Goal: Register for event/course

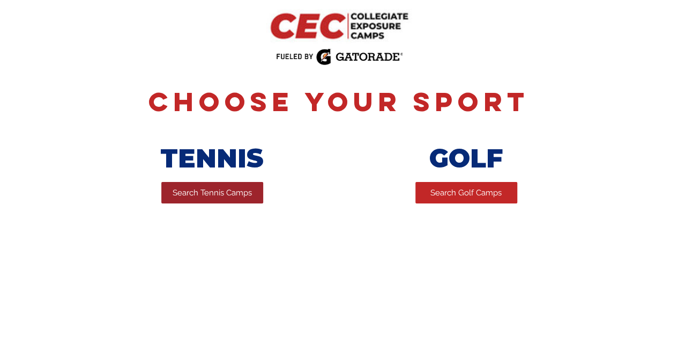
click at [223, 196] on span "Search Tennis Camps" at bounding box center [212, 192] width 79 height 11
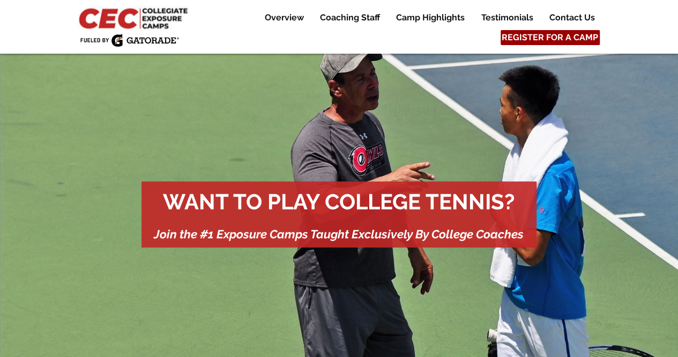
click at [552, 38] on span "REGISTER FOR A CAMP" at bounding box center [550, 38] width 97 height 12
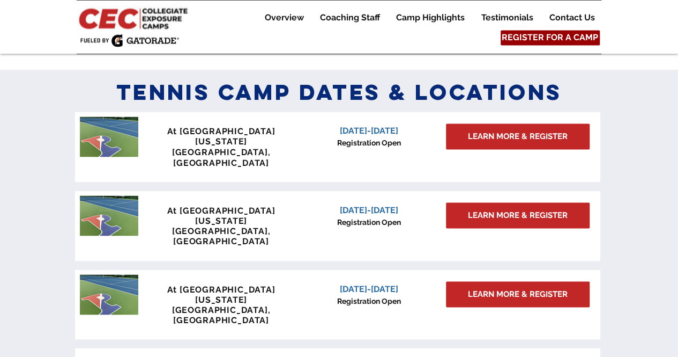
scroll to position [883, 0]
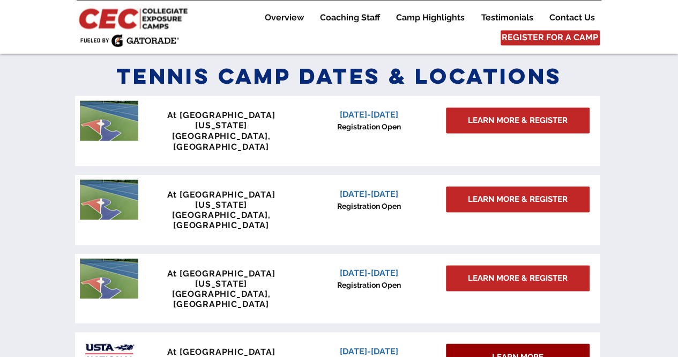
click at [514, 351] on span "LEARN MORE" at bounding box center [517, 356] width 51 height 11
click at [512, 351] on span "LEARN MORE" at bounding box center [517, 356] width 51 height 11
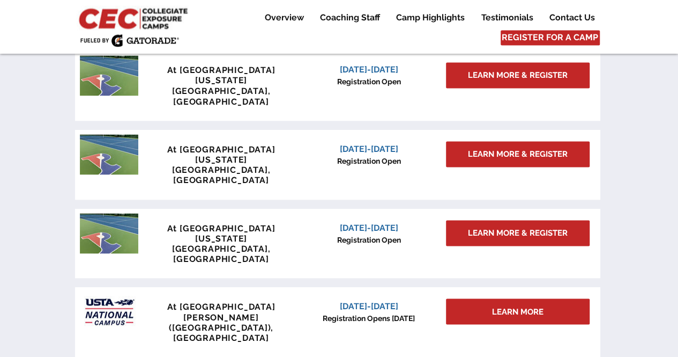
scroll to position [886, 0]
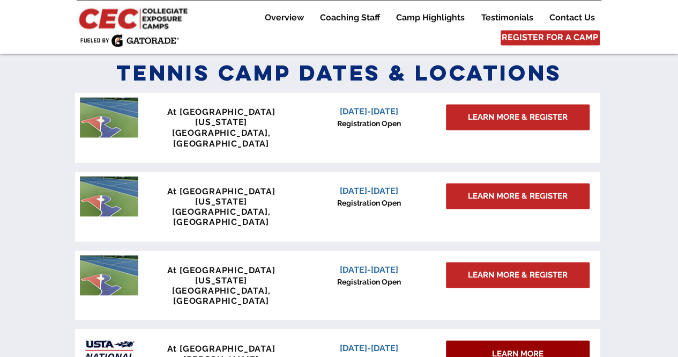
click at [500, 348] on span "LEARN MORE" at bounding box center [517, 353] width 51 height 11
click at [499, 348] on span "LEARN MORE" at bounding box center [517, 353] width 51 height 11
click at [546, 340] on div "LEARN MORE" at bounding box center [518, 353] width 144 height 26
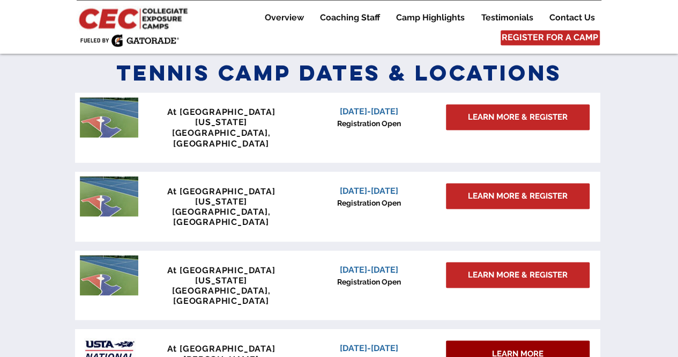
click at [516, 348] on span "LEARN MORE" at bounding box center [517, 353] width 51 height 11
click at [108, 333] on img "main content" at bounding box center [109, 353] width 58 height 40
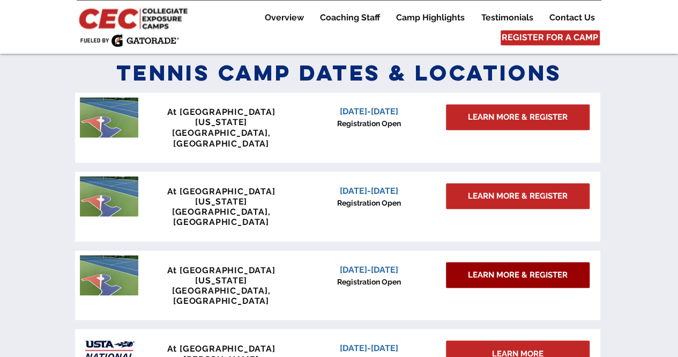
click at [515, 269] on span "LEARN MORE & REGISTER" at bounding box center [518, 274] width 100 height 11
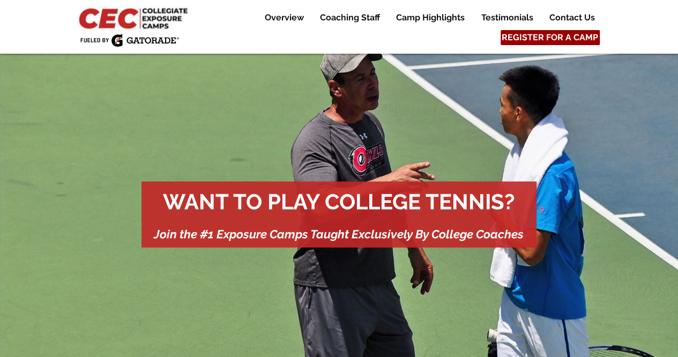
click at [572, 36] on span "REGISTER FOR A CAMP" at bounding box center [550, 38] width 97 height 12
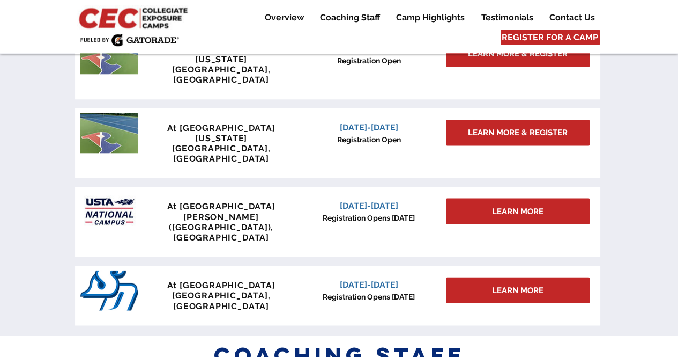
scroll to position [993, 0]
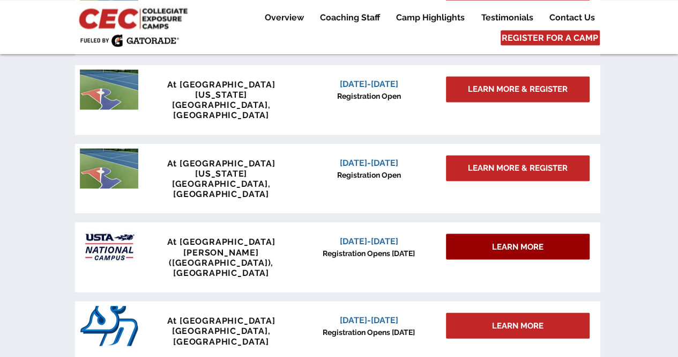
click at [512, 241] on span "LEARN MORE" at bounding box center [517, 246] width 51 height 11
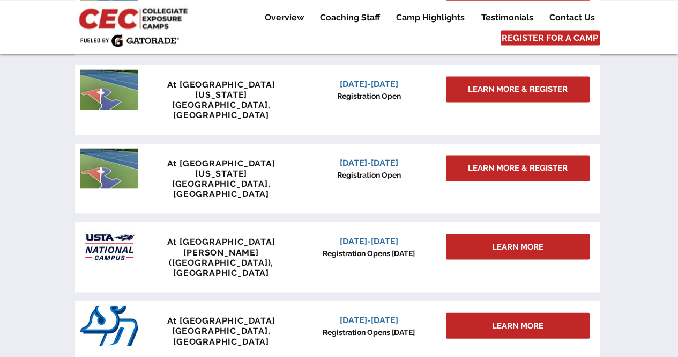
click at [109, 226] on img "main content" at bounding box center [109, 246] width 58 height 40
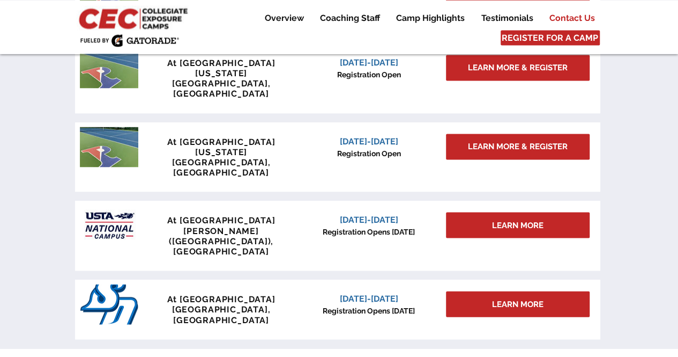
click at [569, 13] on p "Contact Us" at bounding box center [572, 17] width 56 height 13
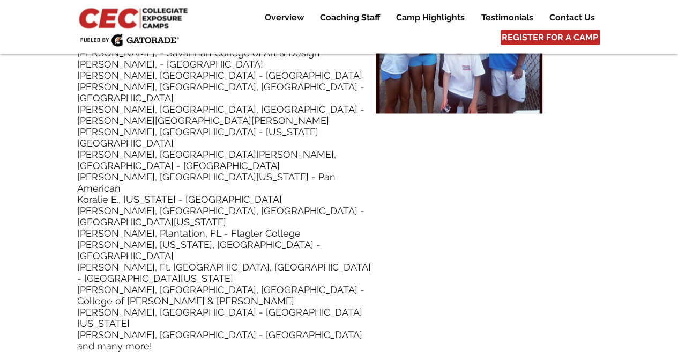
scroll to position [5354, 0]
